Goal: Navigation & Orientation: Find specific page/section

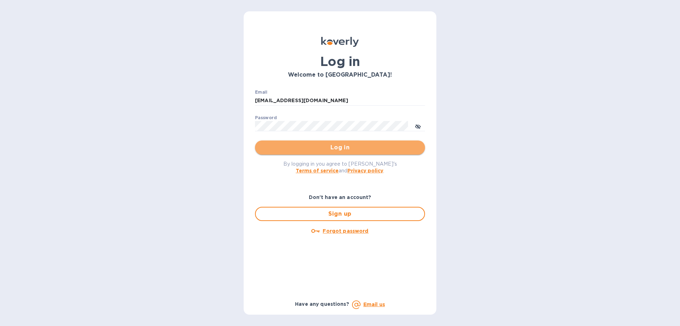
click at [333, 147] on span "Log in" at bounding box center [340, 147] width 159 height 9
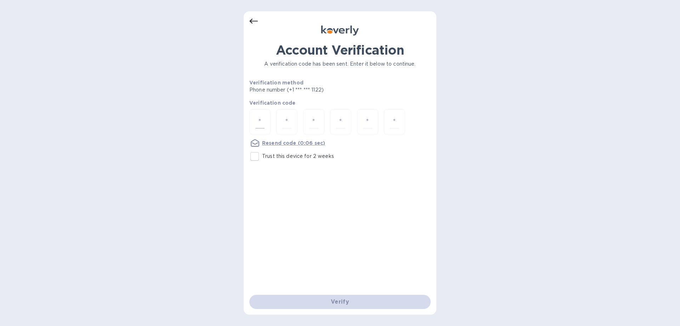
click at [269, 126] on div at bounding box center [259, 121] width 21 height 25
type input "2"
type input "1"
type input "3"
type input "2"
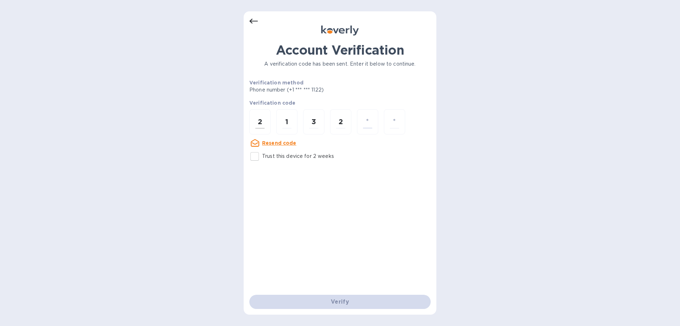
type input "6"
type input "3"
